Goal: Task Accomplishment & Management: Manage account settings

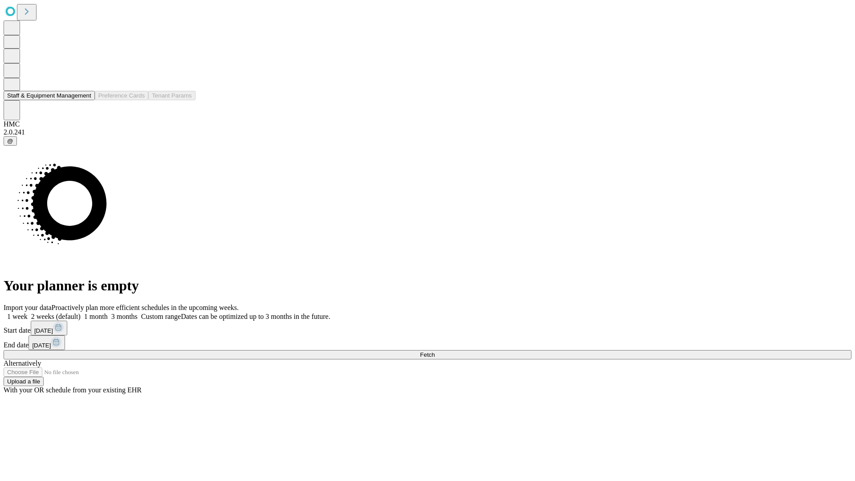
click at [83, 100] on button "Staff & Equipment Management" at bounding box center [49, 95] width 91 height 9
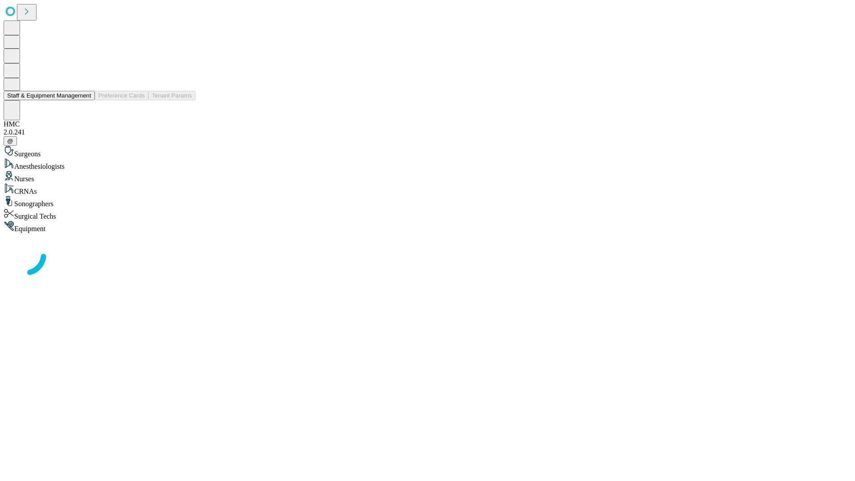
click at [85, 100] on button "Staff & Equipment Management" at bounding box center [49, 95] width 91 height 9
